Goal: Information Seeking & Learning: Learn about a topic

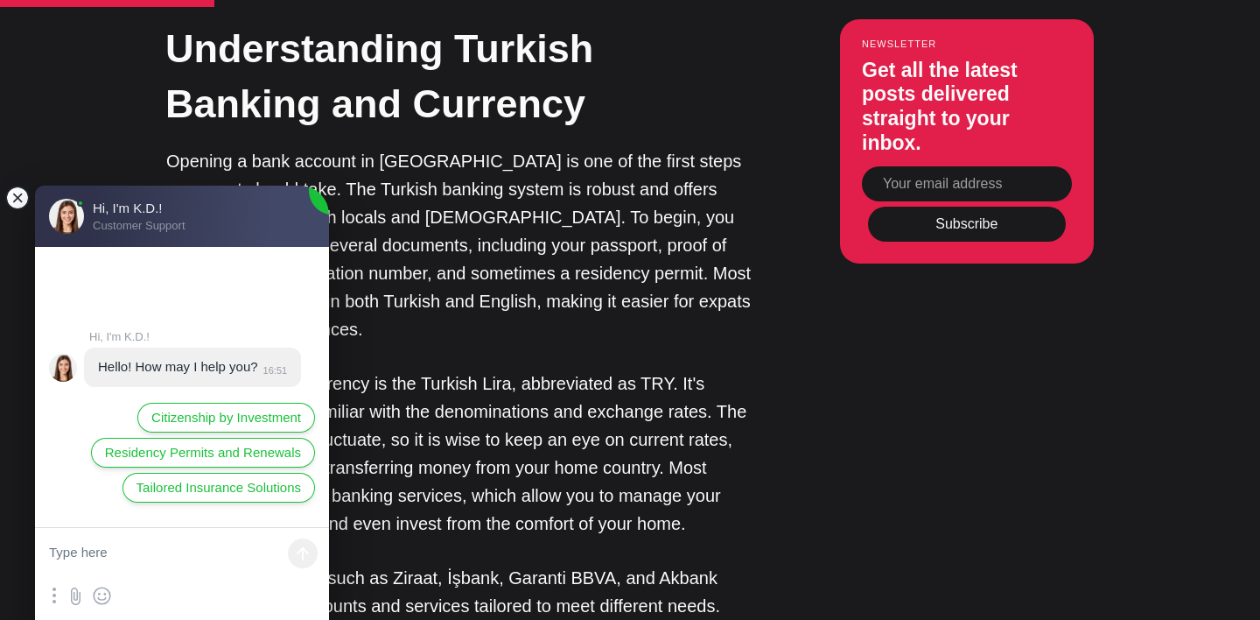
click at [18, 198] on jdiv at bounding box center [17, 198] width 25 height 25
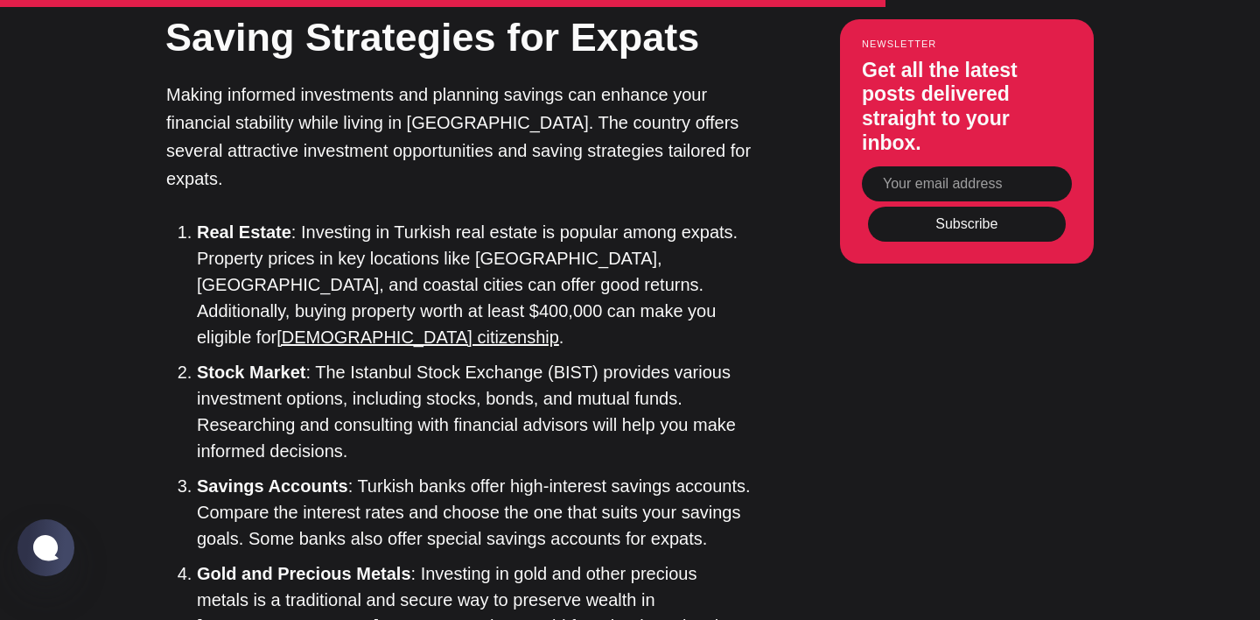
scroll to position [4744, 0]
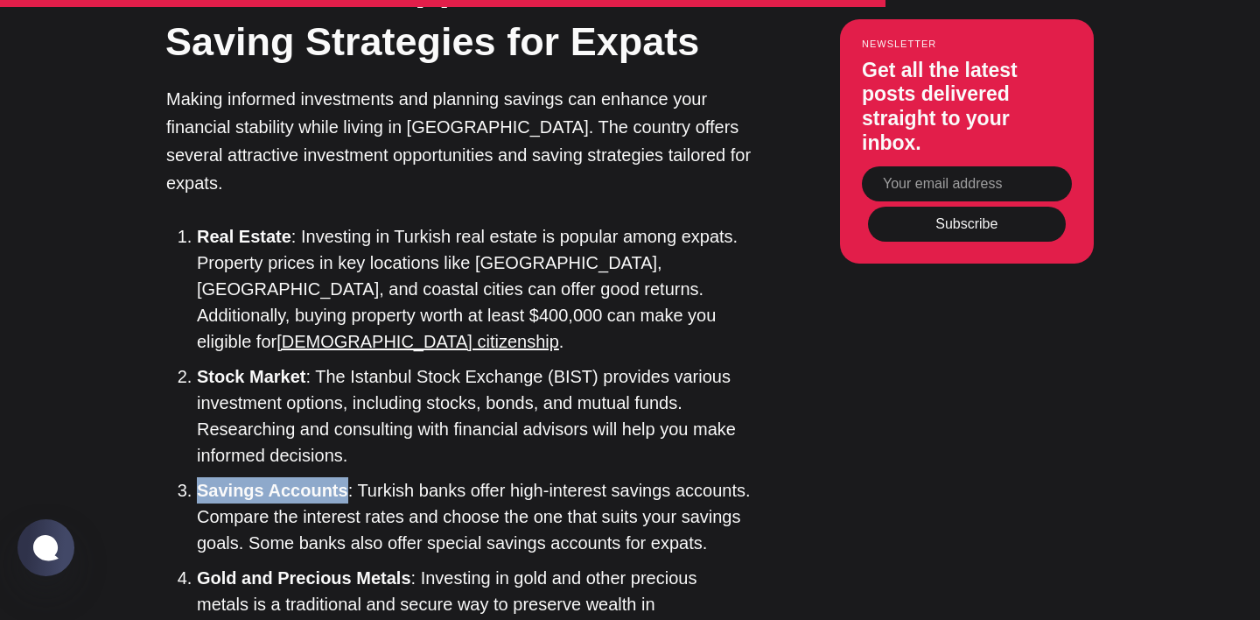
drag, startPoint x: 198, startPoint y: 202, endPoint x: 342, endPoint y: 208, distance: 144.5
click at [342, 480] on strong "Savings Accounts" at bounding box center [272, 489] width 151 height 19
drag, startPoint x: 302, startPoint y: 235, endPoint x: 364, endPoint y: 233, distance: 62.2
click at [364, 477] on li "Savings Accounts : Turkish banks offer high-interest savings accounts. Compare …" at bounding box center [475, 516] width 556 height 79
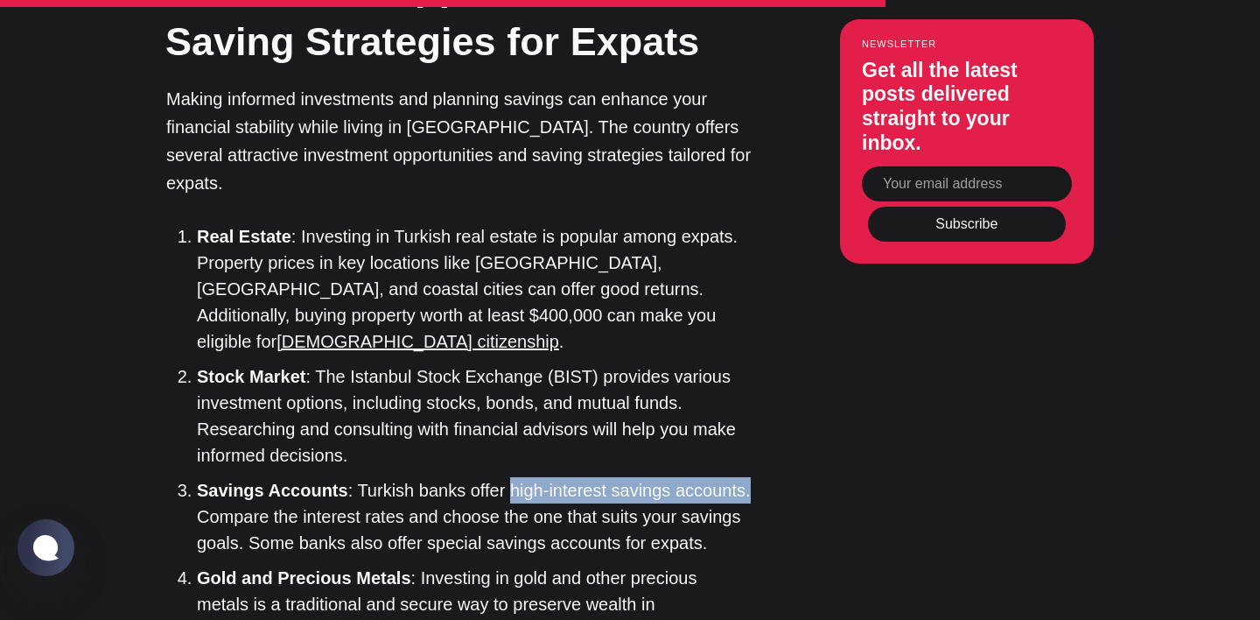
drag, startPoint x: 505, startPoint y: 204, endPoint x: 739, endPoint y: 203, distance: 234.5
click at [739, 477] on li "Savings Accounts : Turkish banks offer high-interest savings accounts. Compare …" at bounding box center [475, 516] width 556 height 79
drag, startPoint x: 357, startPoint y: 206, endPoint x: 741, endPoint y: 201, distance: 384.2
click at [741, 477] on li "Savings Accounts : Turkish banks offer high-interest savings accounts. Compare …" at bounding box center [475, 516] width 556 height 79
drag, startPoint x: 357, startPoint y: 207, endPoint x: 694, endPoint y: 198, distance: 337.1
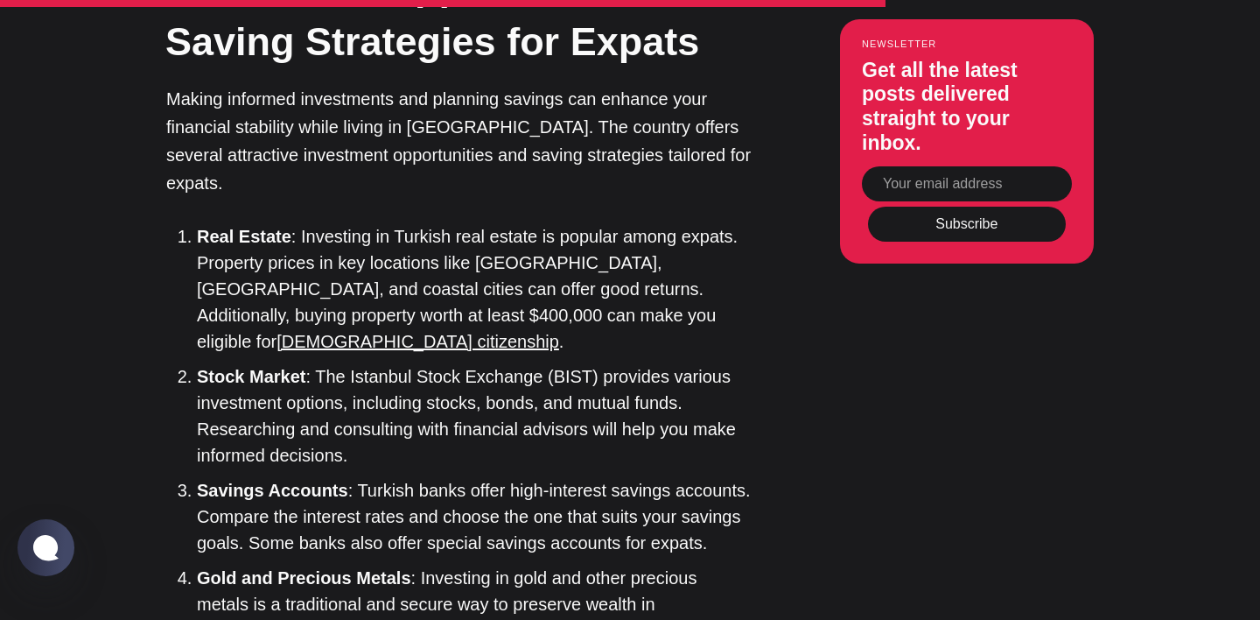
click at [693, 477] on li "Savings Accounts : Turkish banks offer high-interest savings accounts. Compare …" at bounding box center [475, 516] width 556 height 79
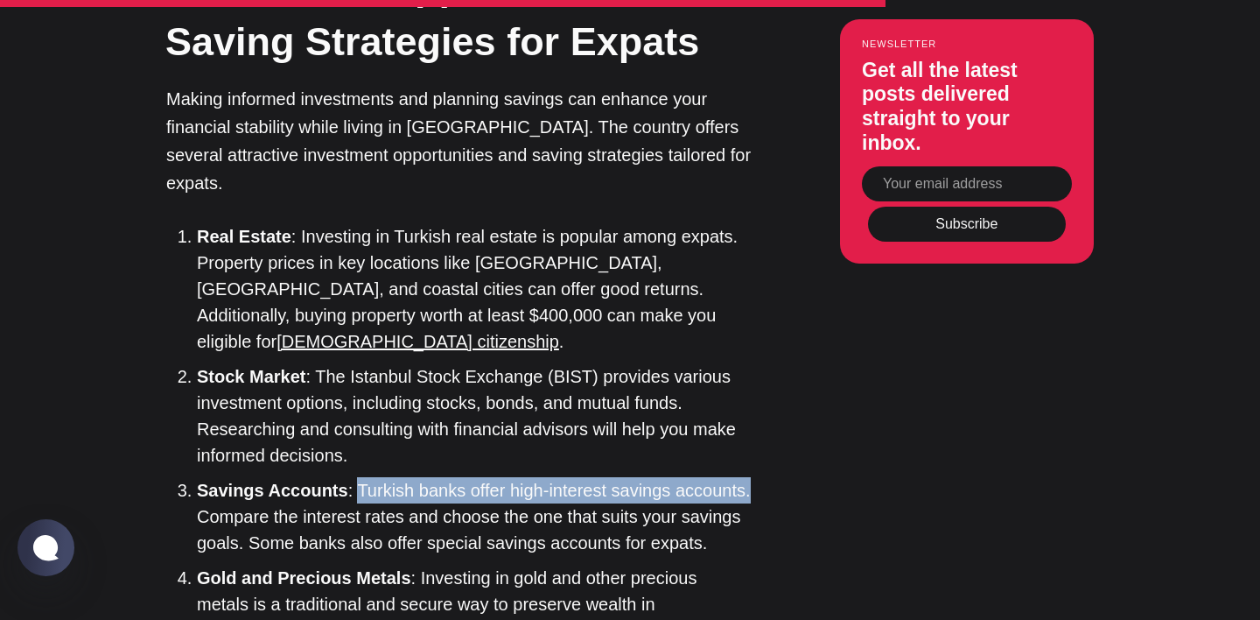
drag, startPoint x: 763, startPoint y: 200, endPoint x: 351, endPoint y: 195, distance: 412.2
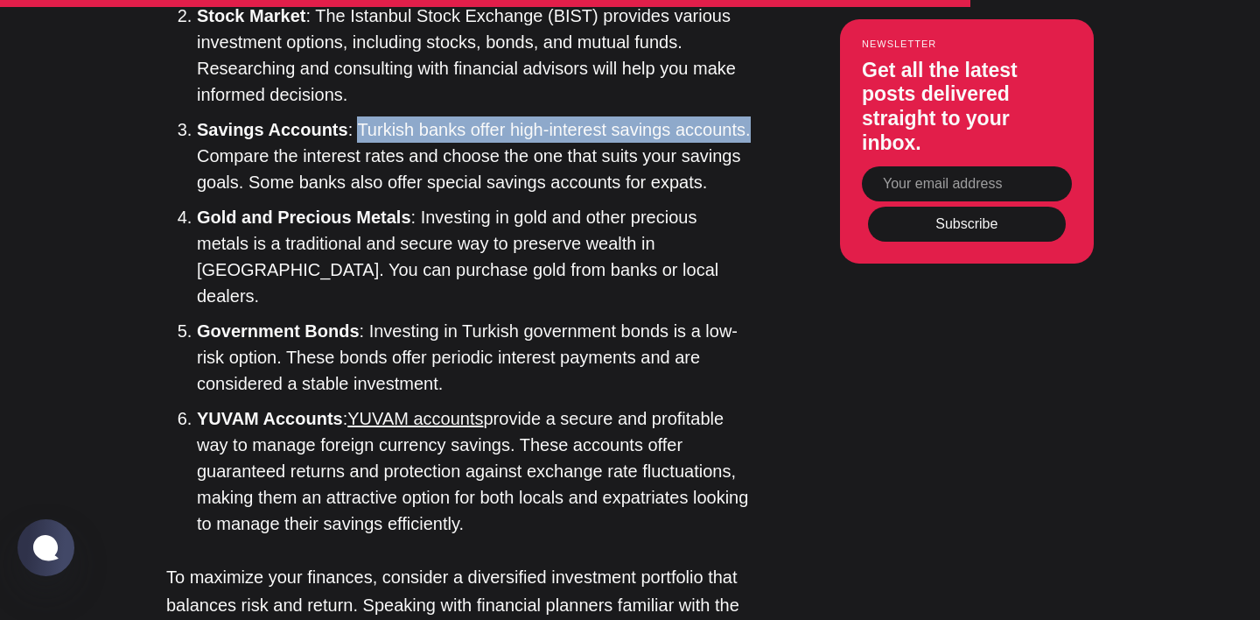
scroll to position [5106, 0]
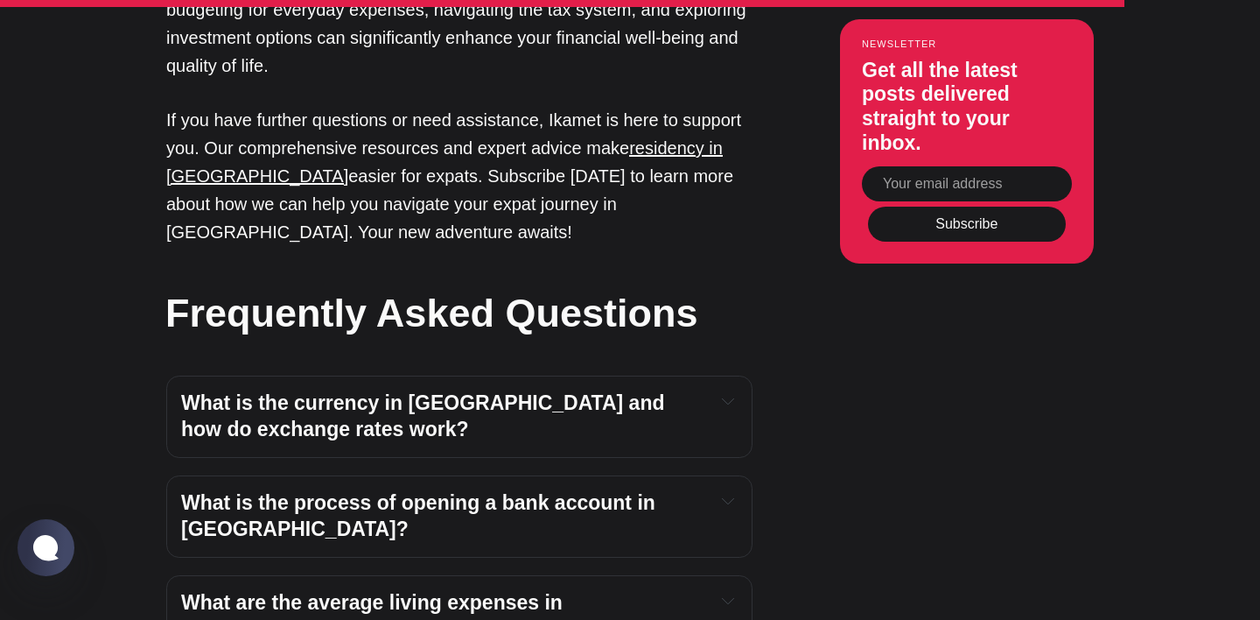
scroll to position [5997, 0]
